Goal: Find specific page/section: Find specific page/section

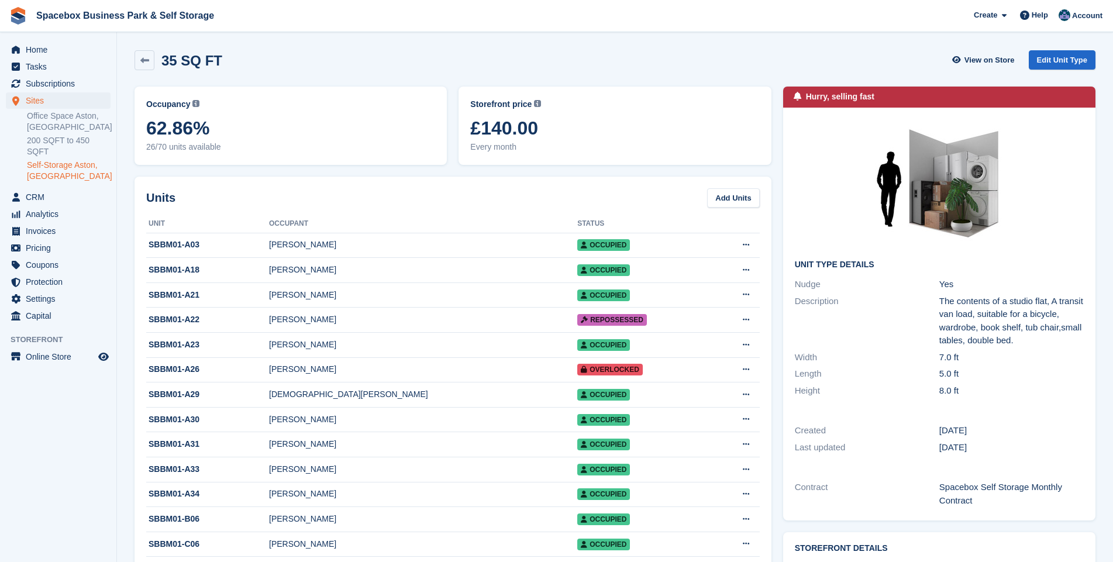
scroll to position [843, 0]
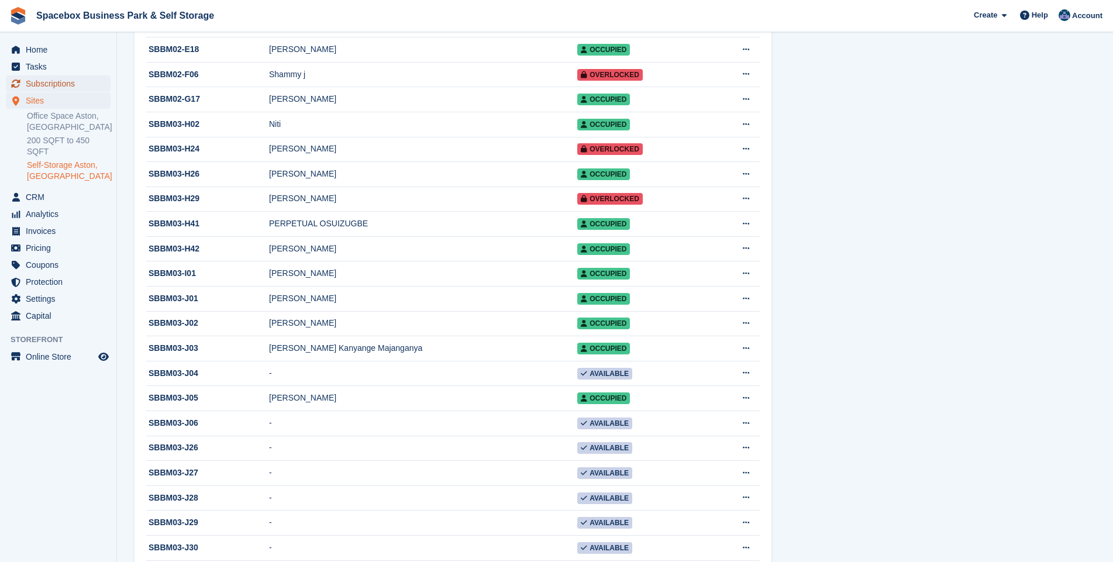
click at [57, 84] on span "Subscriptions" at bounding box center [61, 83] width 70 height 16
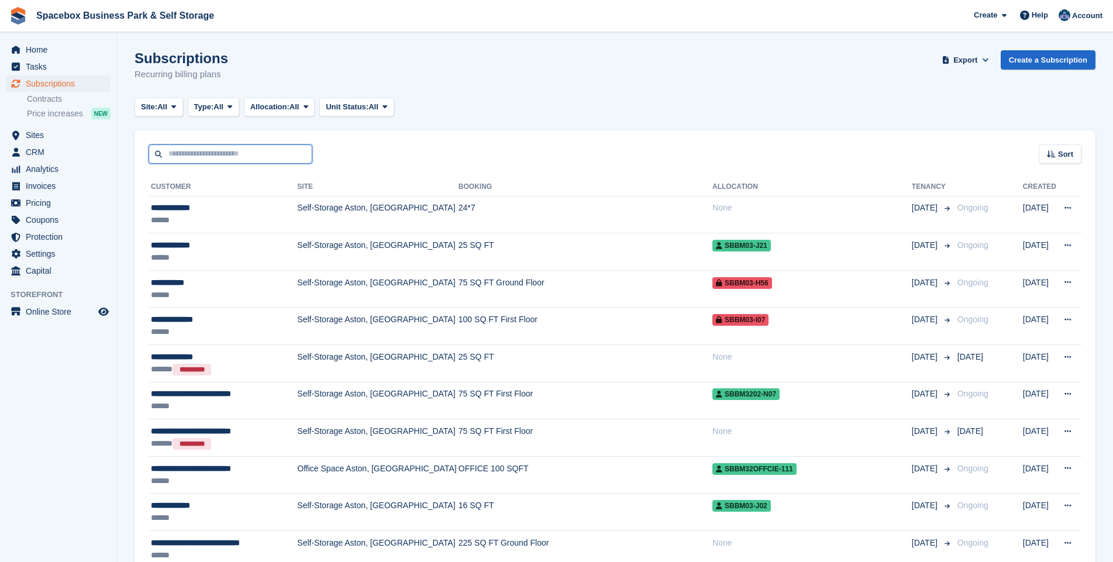
click at [184, 154] on input "text" at bounding box center [231, 153] width 164 height 19
type input "*********"
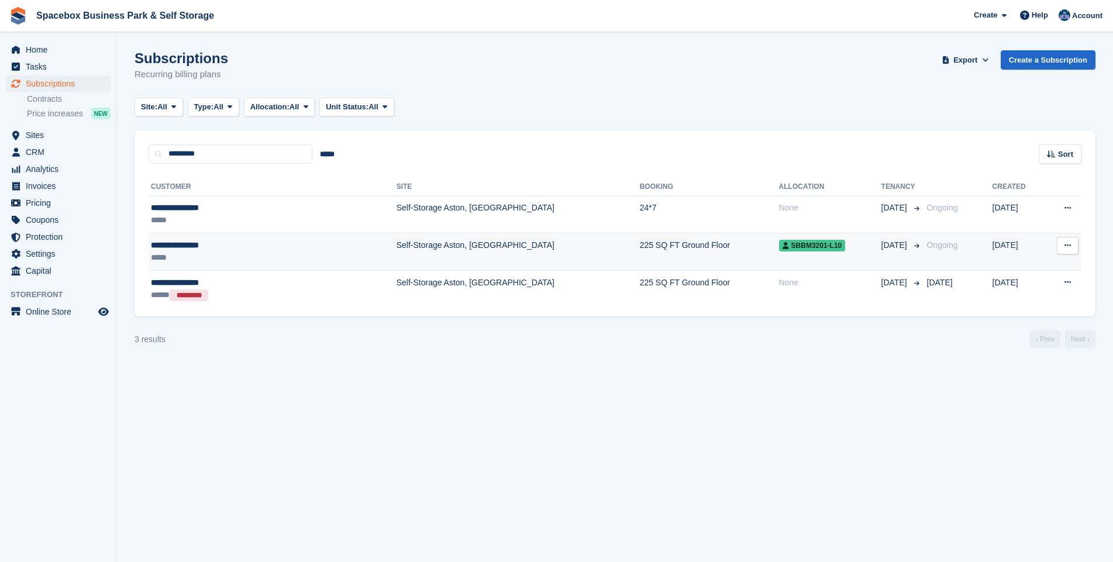
click at [396, 249] on td "Self-Storage Aston, [GEOGRAPHIC_DATA]" at bounding box center [517, 251] width 243 height 37
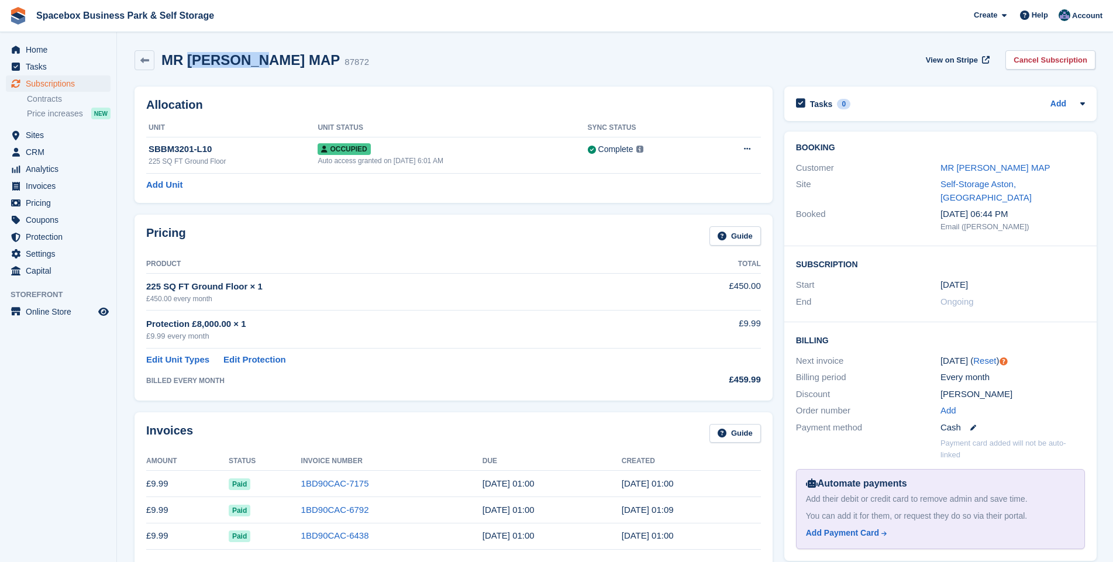
drag, startPoint x: 188, startPoint y: 61, endPoint x: 254, endPoint y: 60, distance: 65.5
click at [254, 60] on h2 "MR KHRISTAIN MAP" at bounding box center [250, 60] width 178 height 16
copy h2 "KHRISTAIN"
click at [41, 136] on span "Sites" at bounding box center [61, 135] width 70 height 16
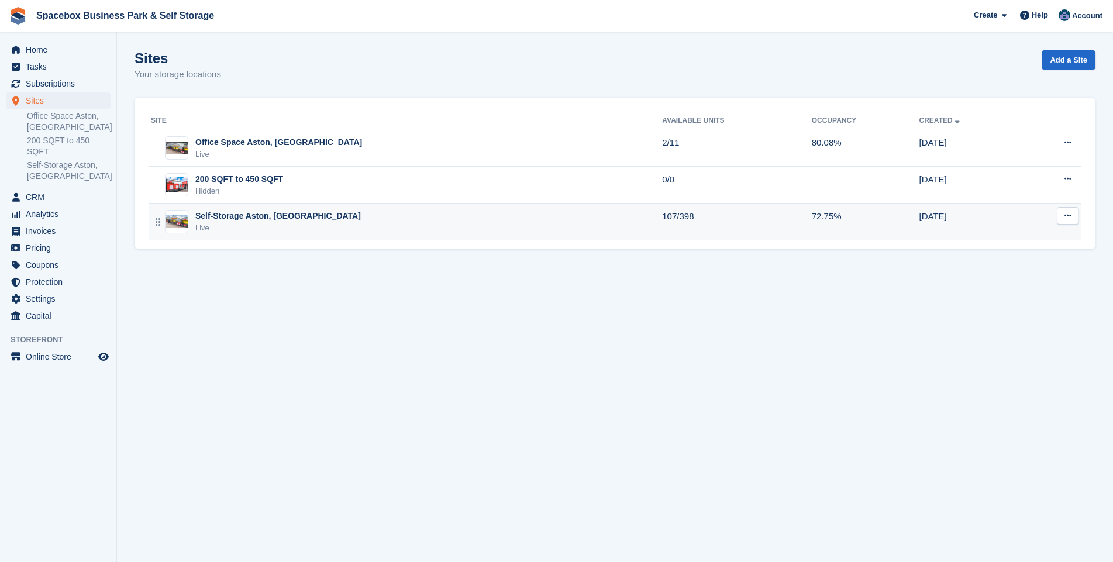
click at [241, 221] on div "Self-Storage Aston, [GEOGRAPHIC_DATA]" at bounding box center [277, 216] width 165 height 12
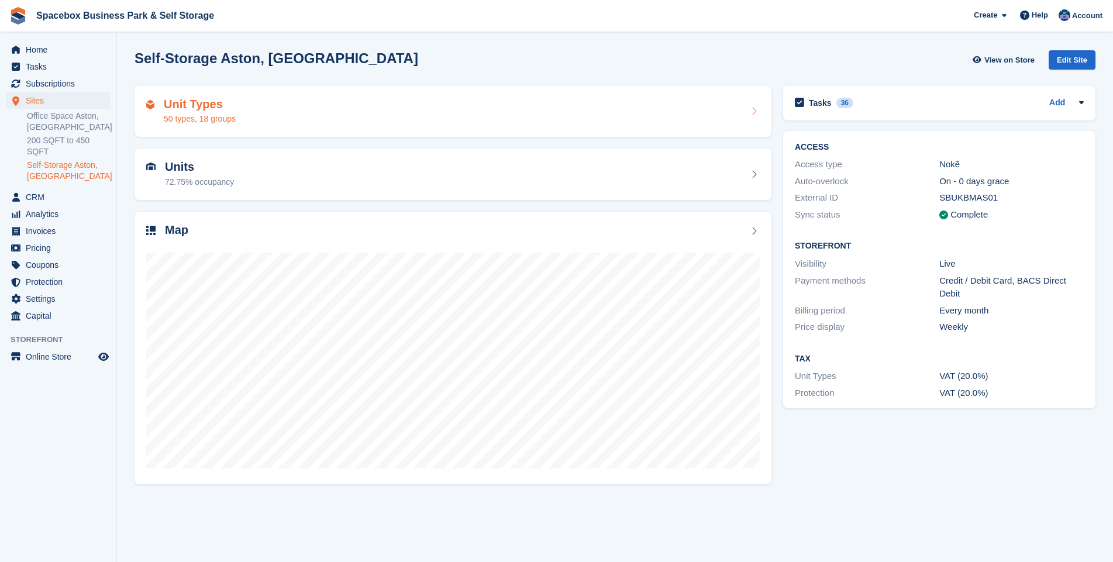
click at [232, 105] on h2 "Unit Types" at bounding box center [200, 104] width 72 height 13
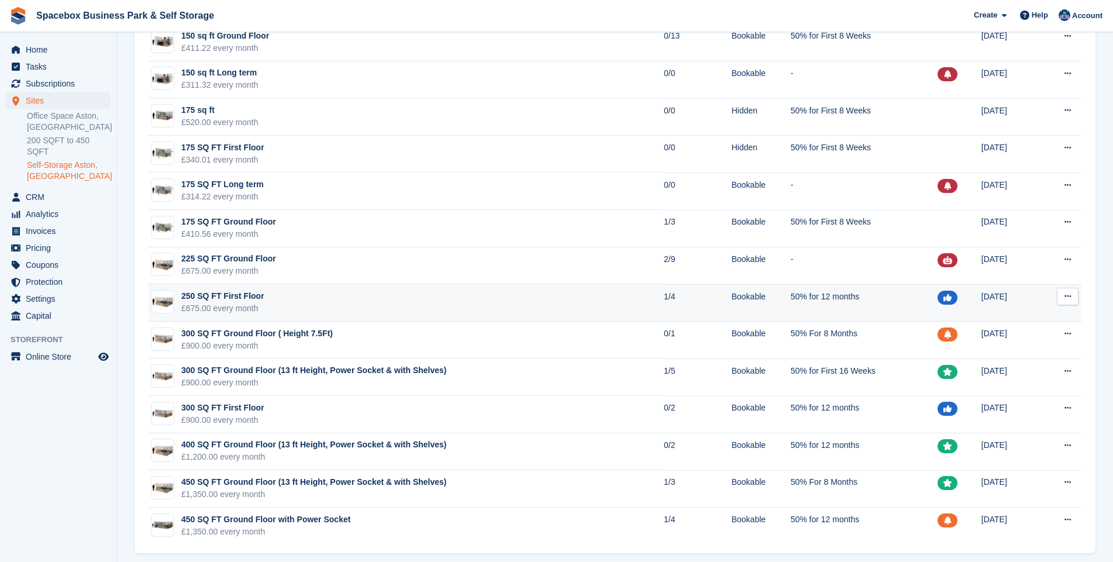
scroll to position [1521, 0]
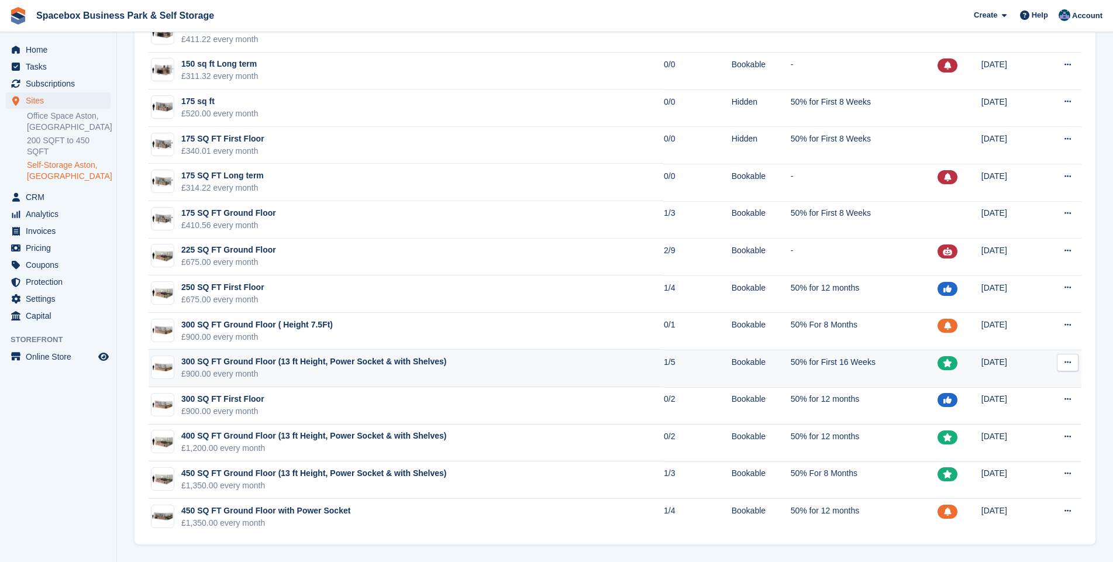
click at [260, 369] on div "£900.00 every month" at bounding box center [313, 374] width 265 height 12
